Goal: Transaction & Acquisition: Purchase product/service

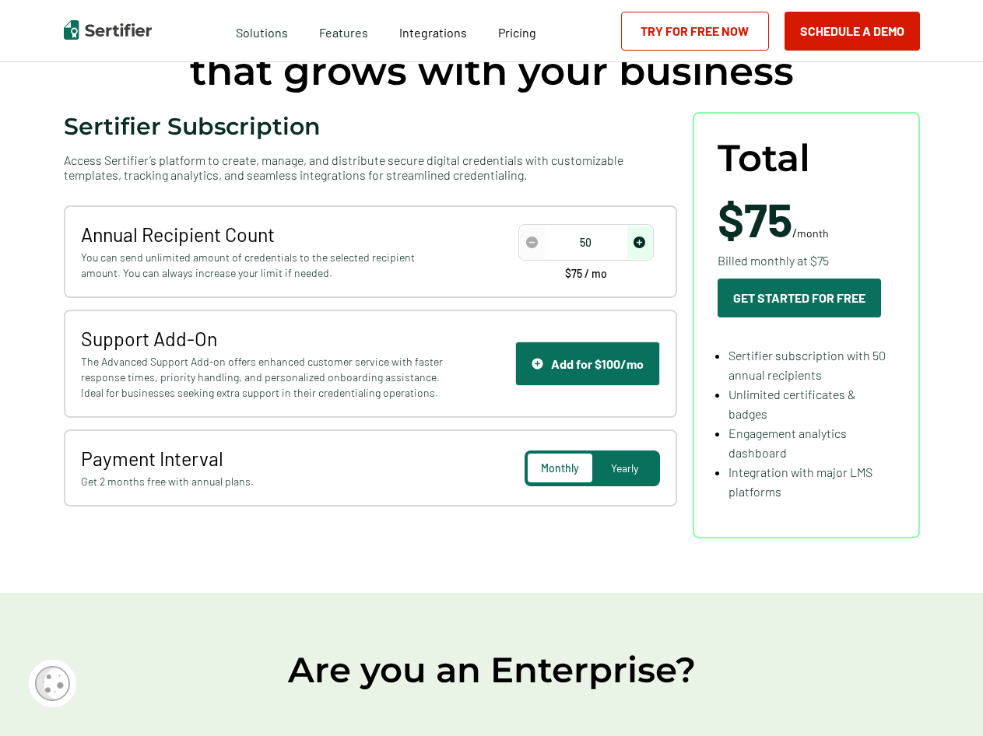
scroll to position [156, 0]
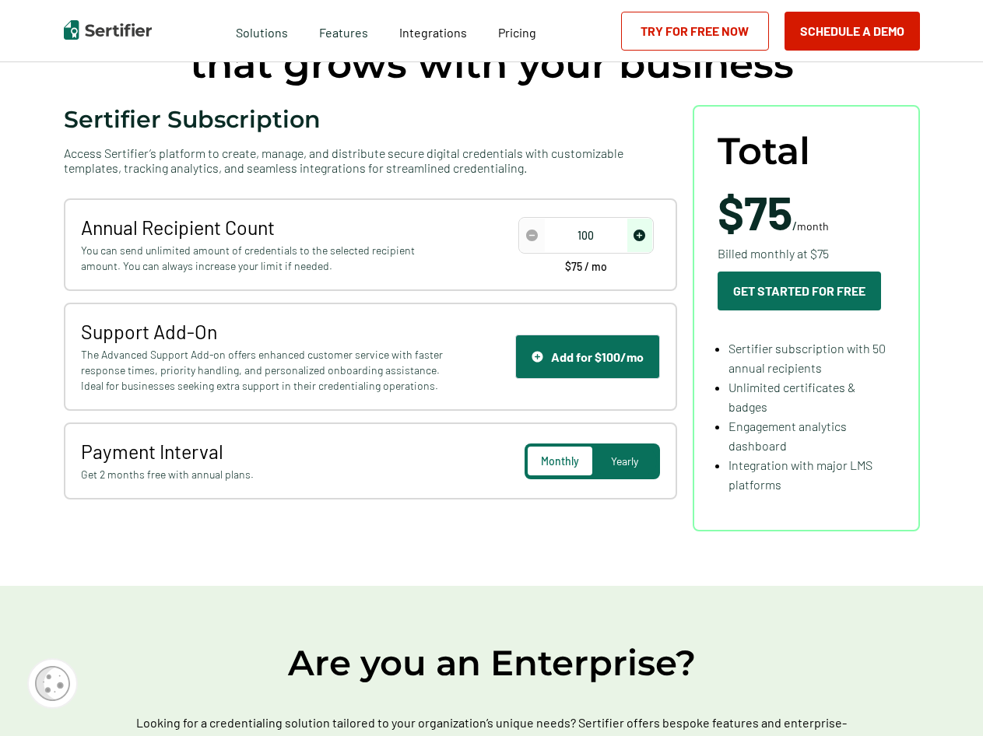
click at [641, 235] on img "increase number" at bounding box center [640, 236] width 12 height 12
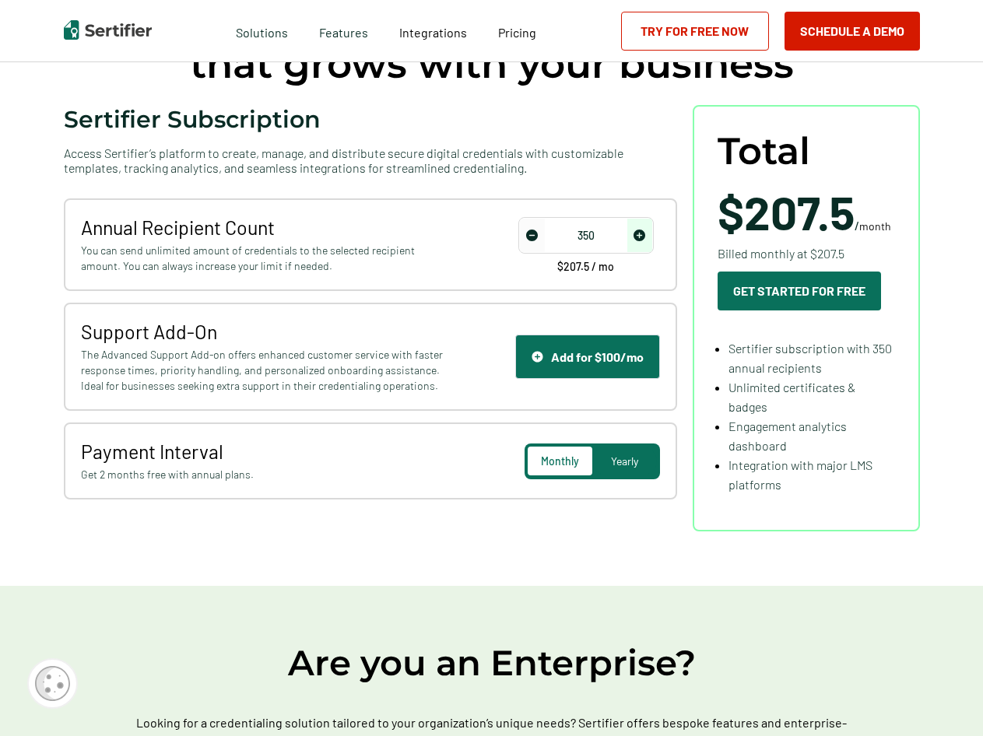
click at [641, 235] on img "increase number" at bounding box center [640, 236] width 12 height 12
click at [644, 232] on img "increase number" at bounding box center [640, 236] width 12 height 12
click at [645, 232] on img "increase number" at bounding box center [640, 236] width 12 height 12
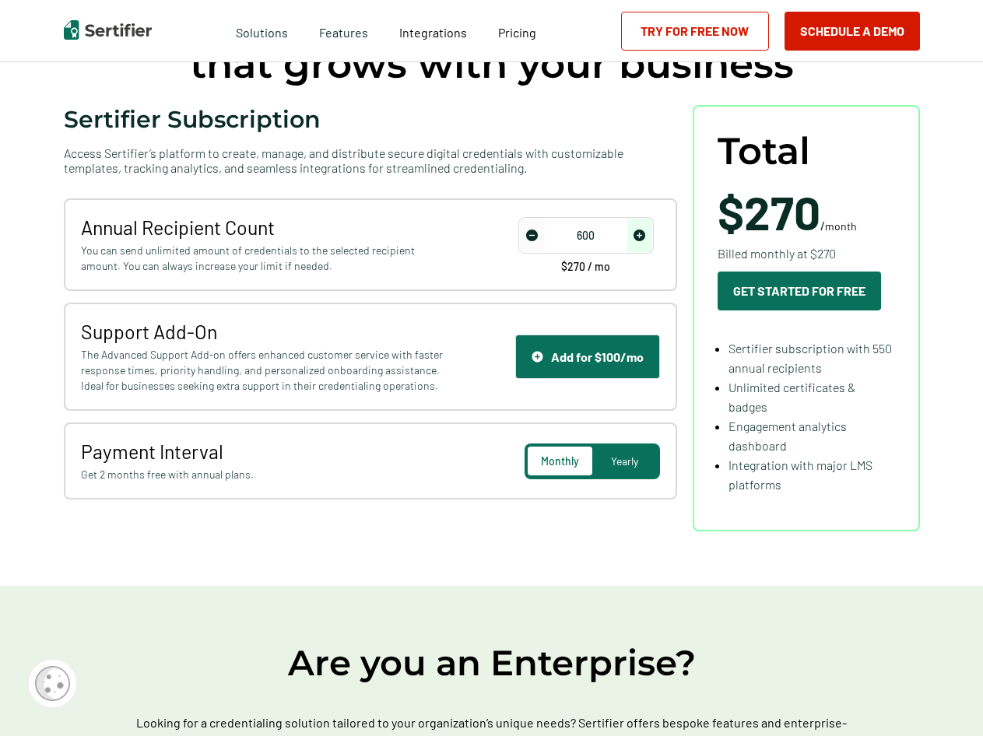
click at [644, 233] on img "increase number" at bounding box center [640, 236] width 12 height 12
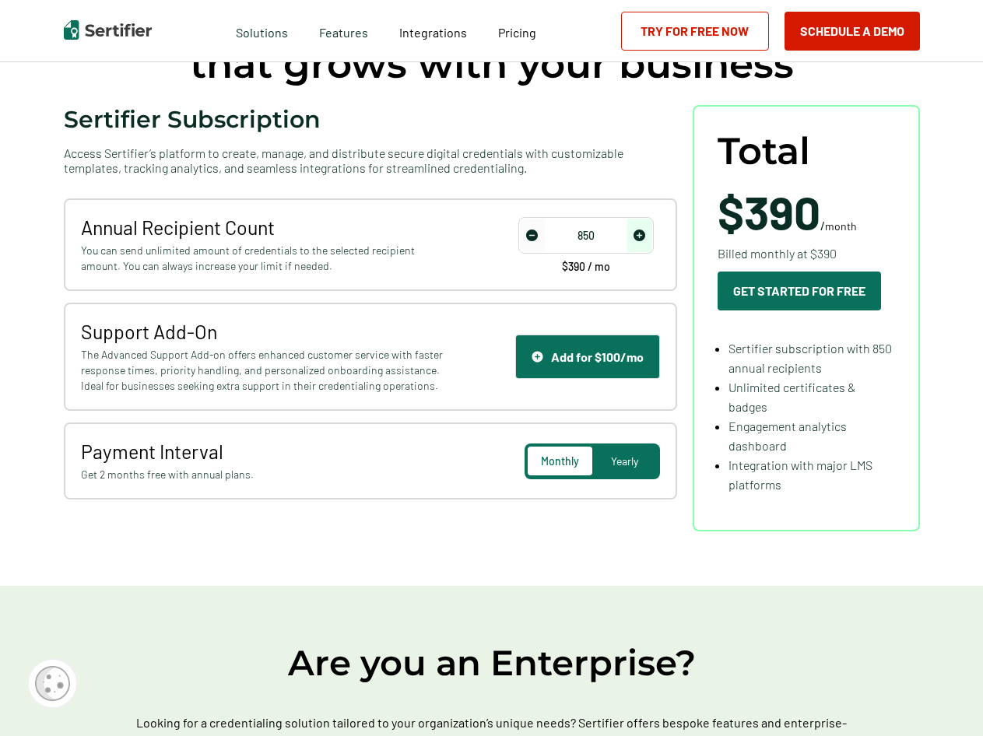
click at [644, 233] on img "increase number" at bounding box center [640, 236] width 12 height 12
click at [644, 230] on img "increase number" at bounding box center [640, 236] width 12 height 12
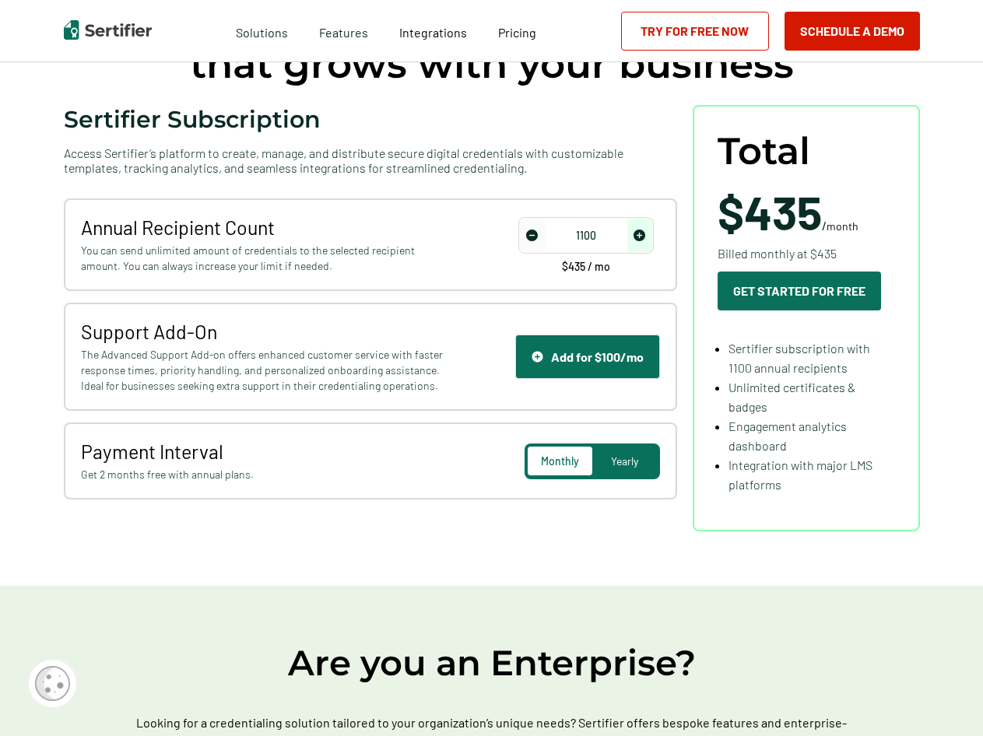
click at [644, 229] on span "increase number" at bounding box center [639, 235] width 25 height 33
type input "1150"
click at [644, 229] on span "increase number" at bounding box center [639, 235] width 25 height 33
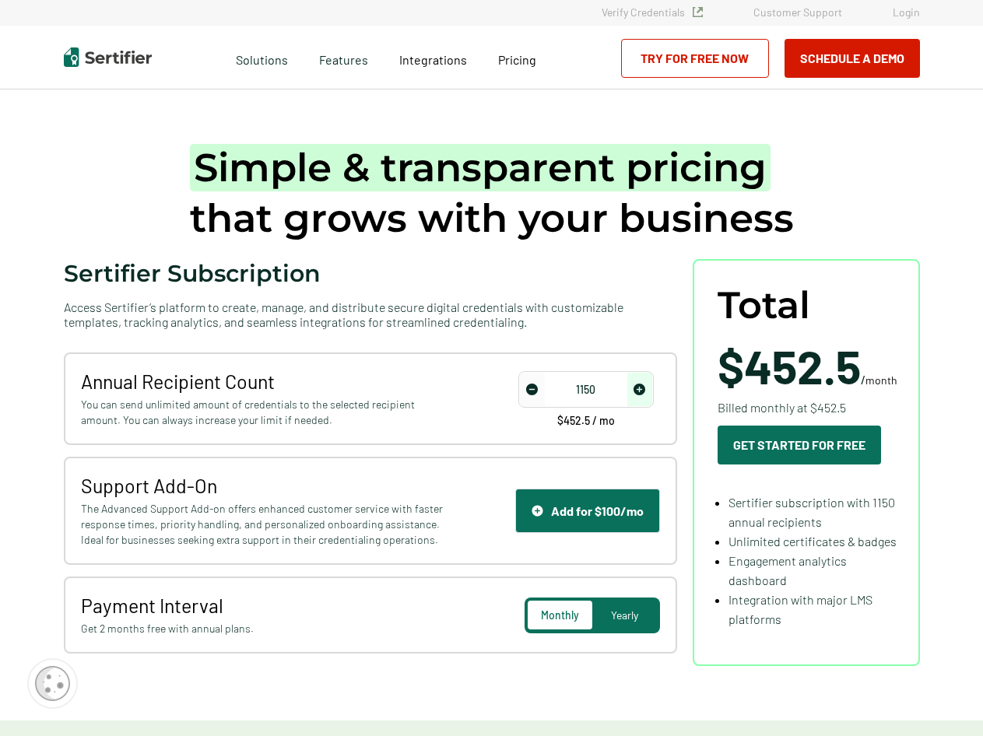
scroll to position [0, 0]
